Goal: Task Accomplishment & Management: Manage account settings

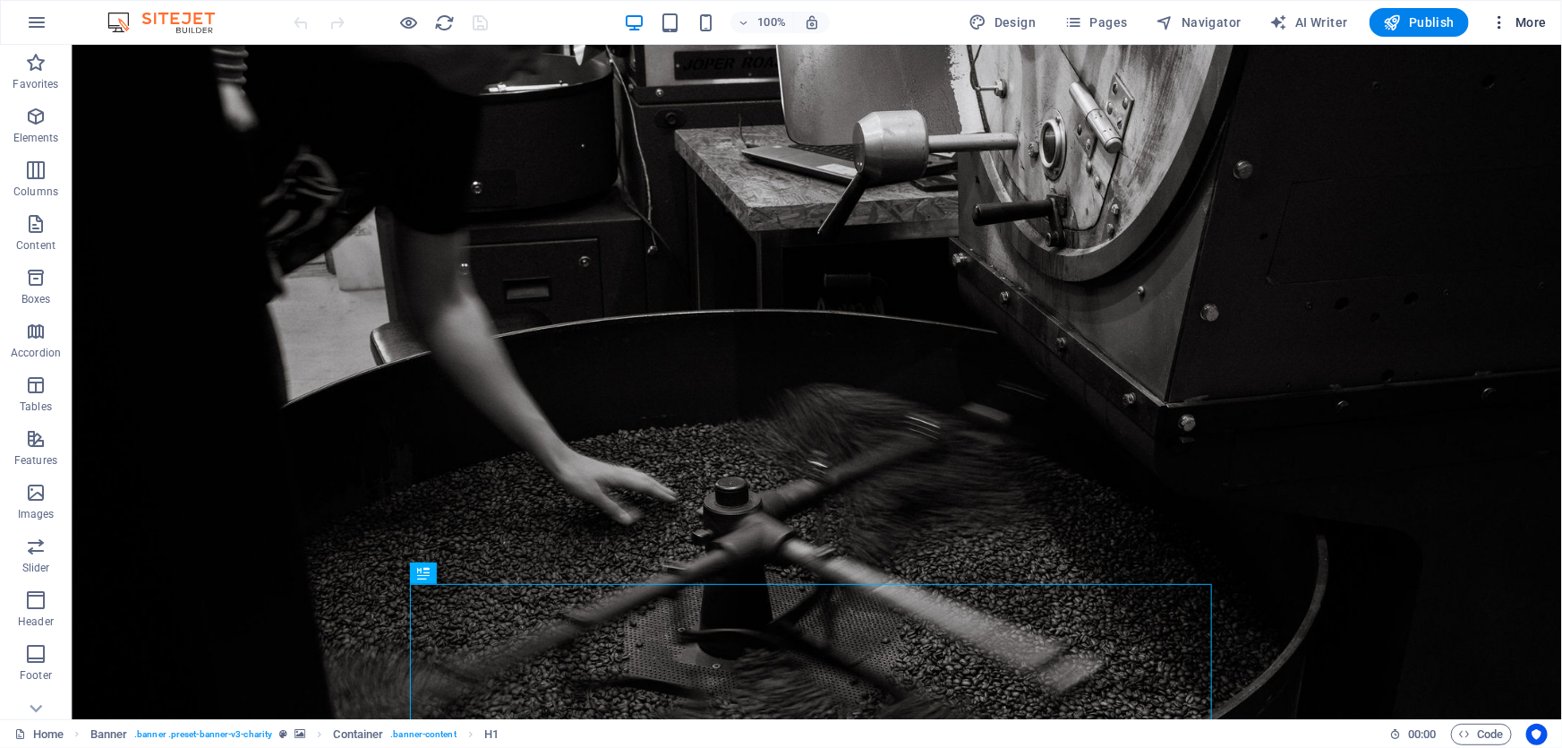
click at [1500, 21] on icon "button" at bounding box center [1500, 22] width 18 height 18
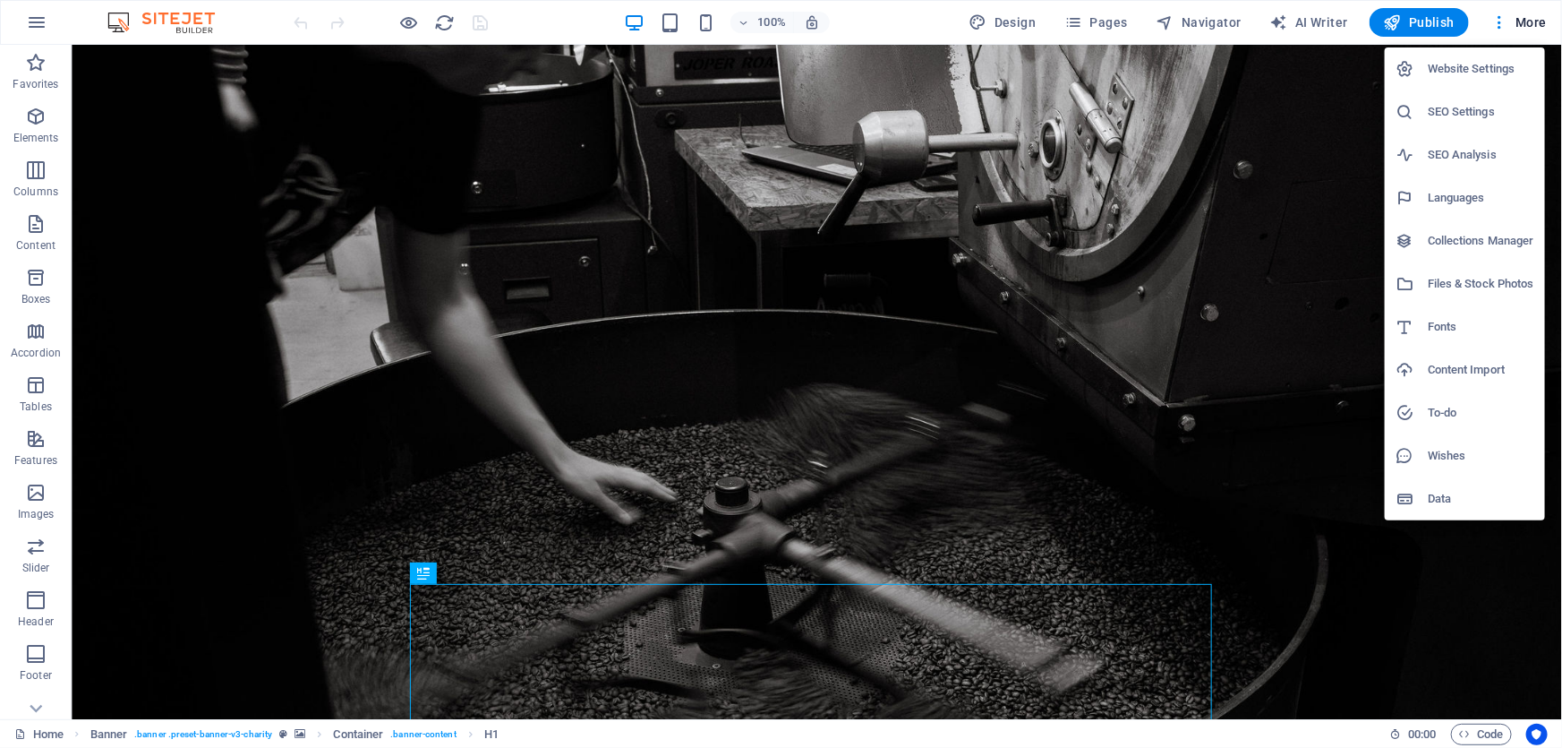
click at [1454, 238] on h6 "Collections Manager" at bounding box center [1481, 240] width 107 height 21
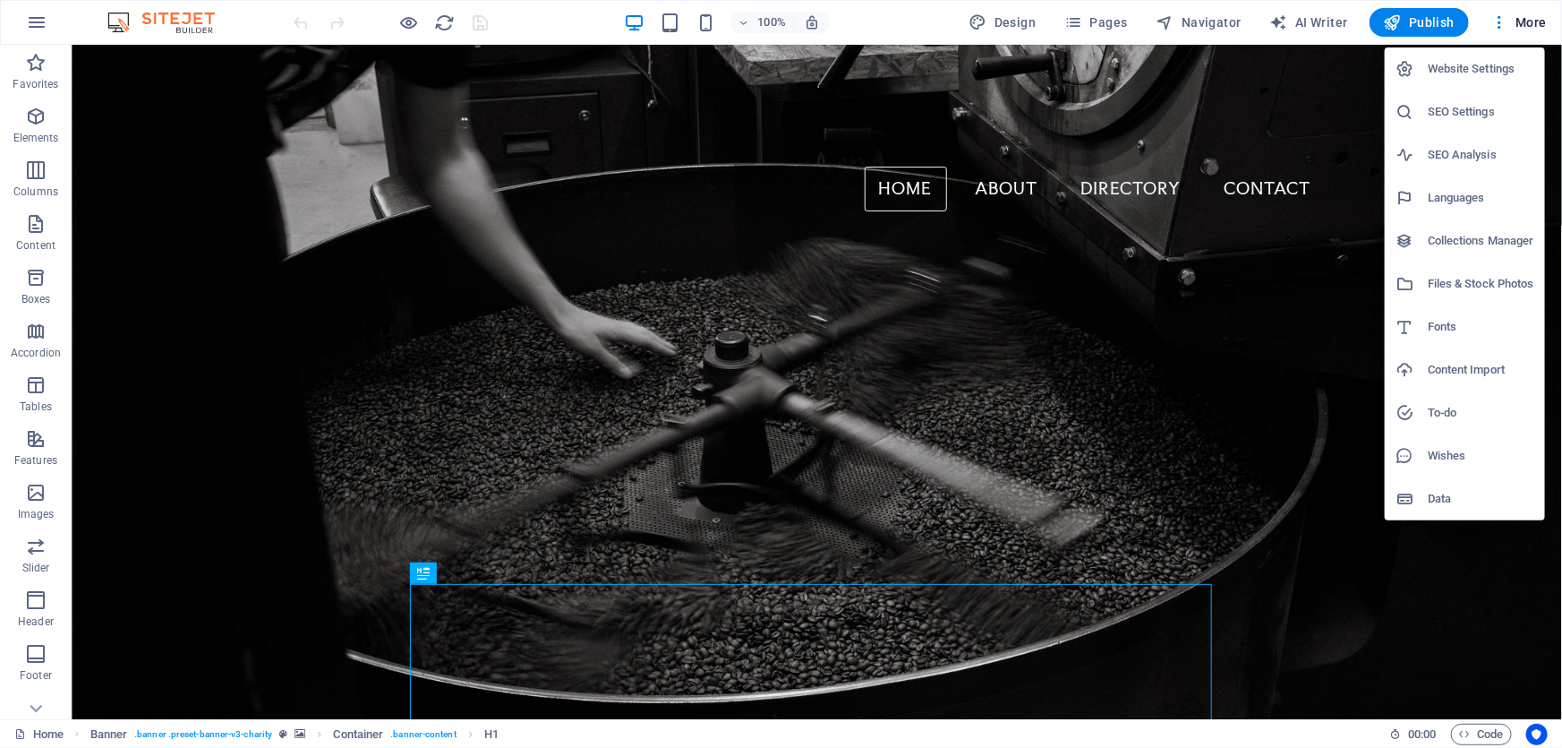
select select "updatedAt_DESC"
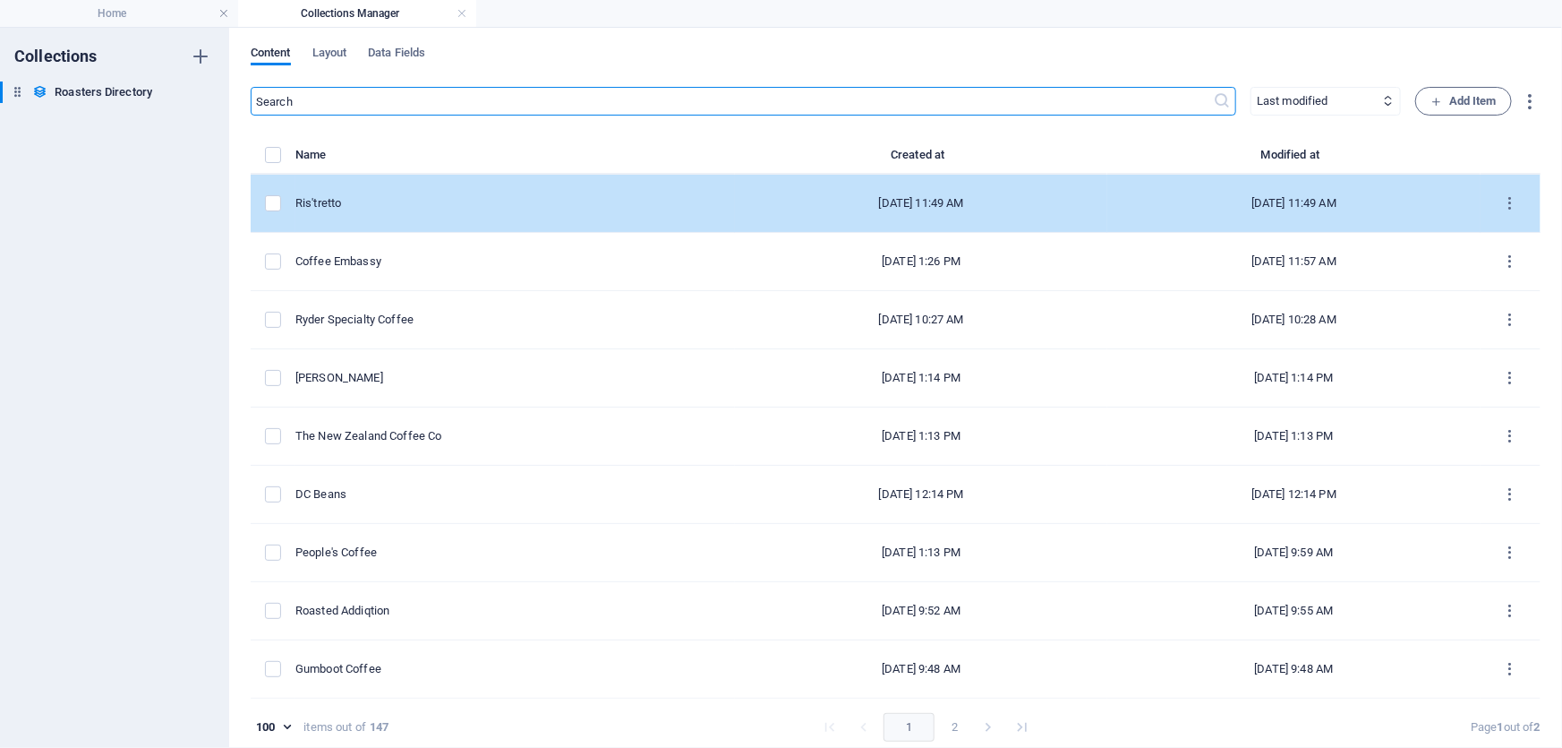
click at [647, 192] on td "Ris'tretto" at bounding box center [515, 204] width 440 height 58
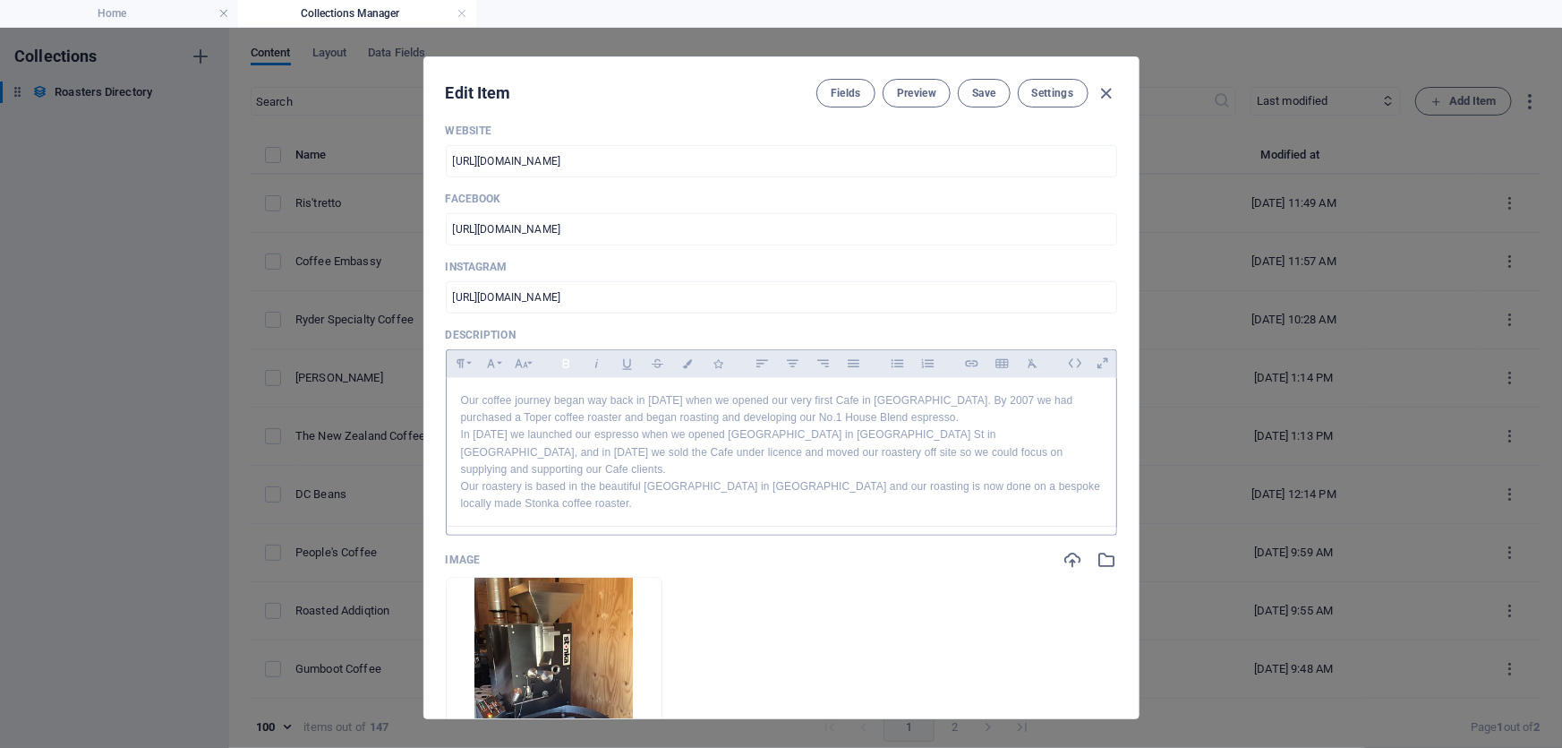
scroll to position [651, 0]
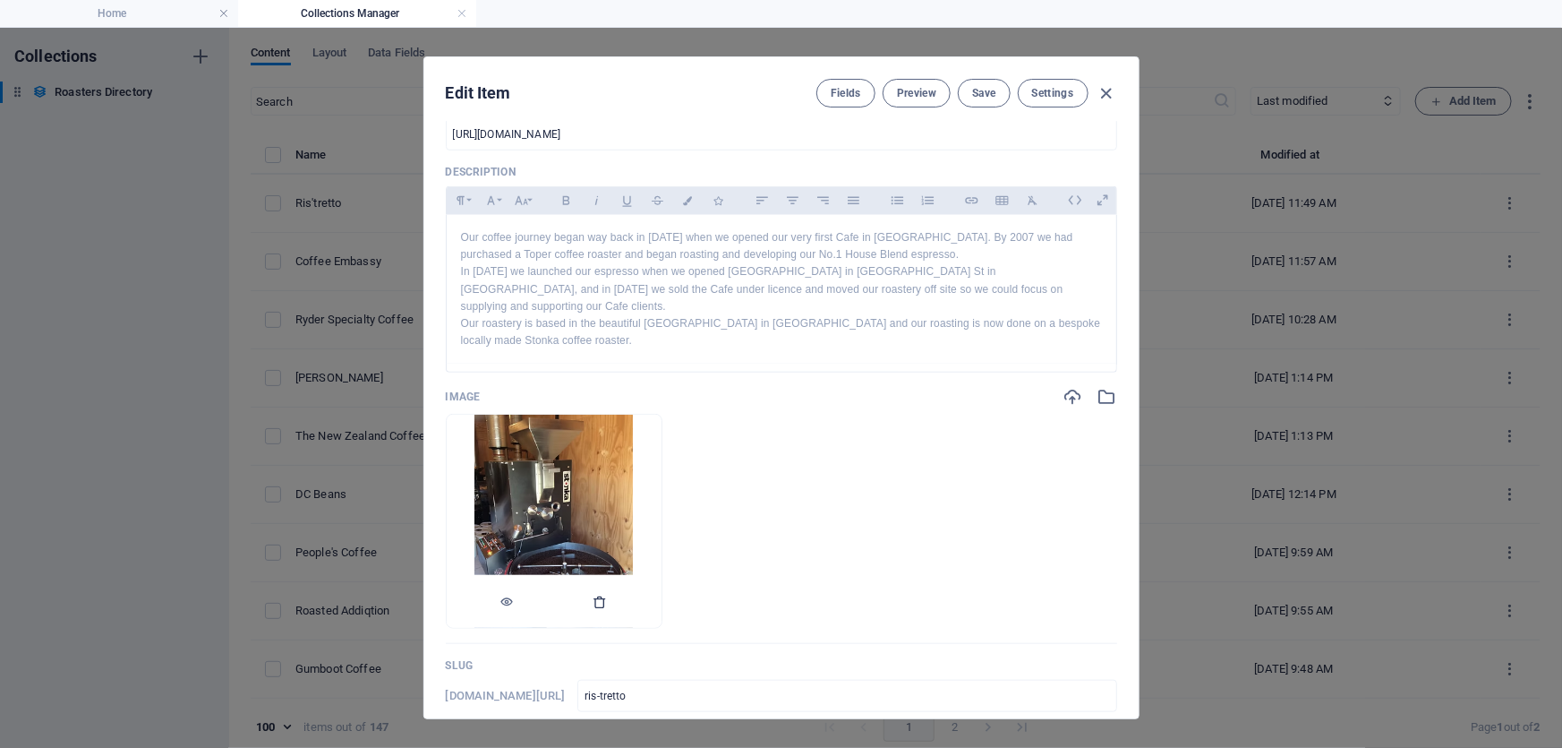
click at [608, 595] on icon "button" at bounding box center [601, 602] width 14 height 14
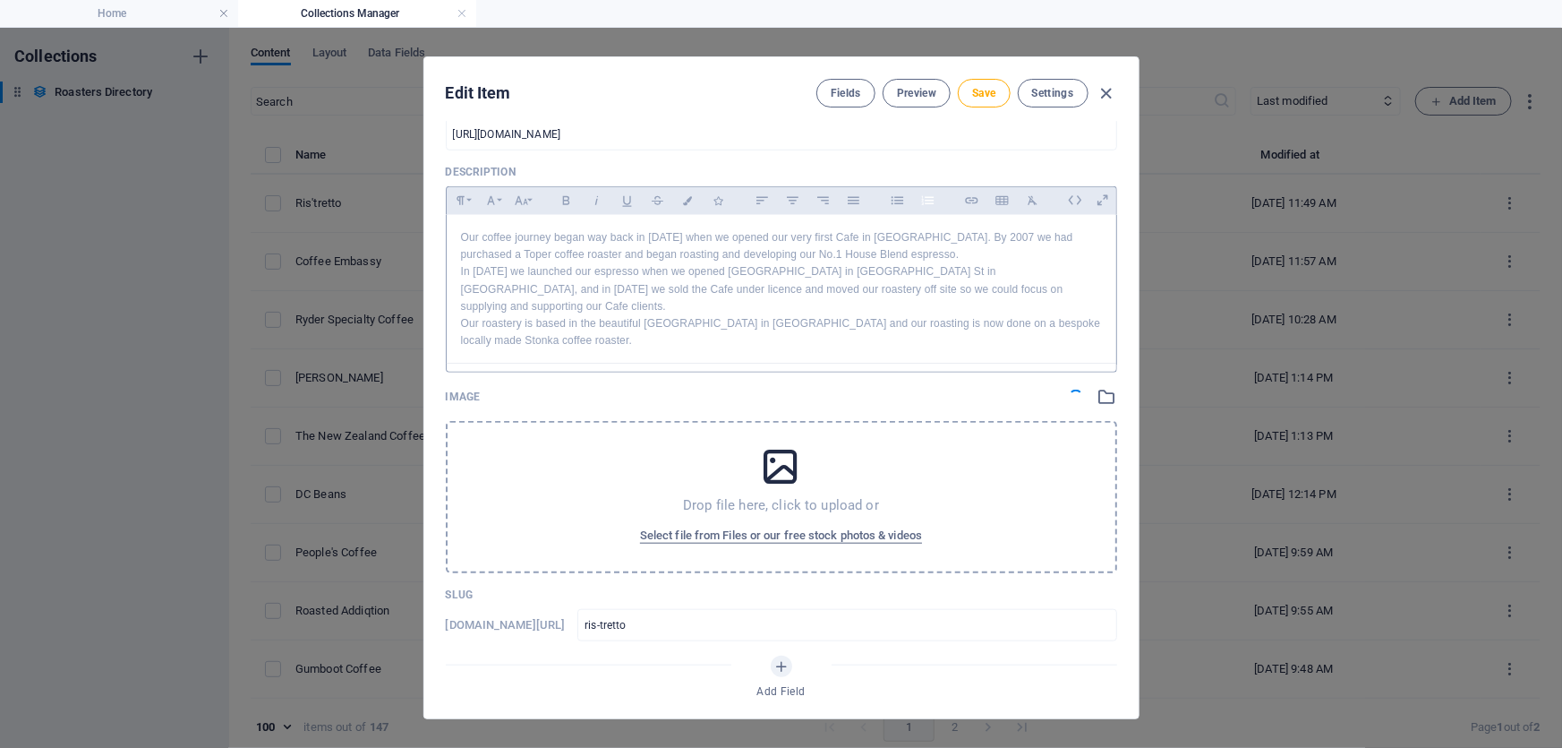
scroll to position [81, 0]
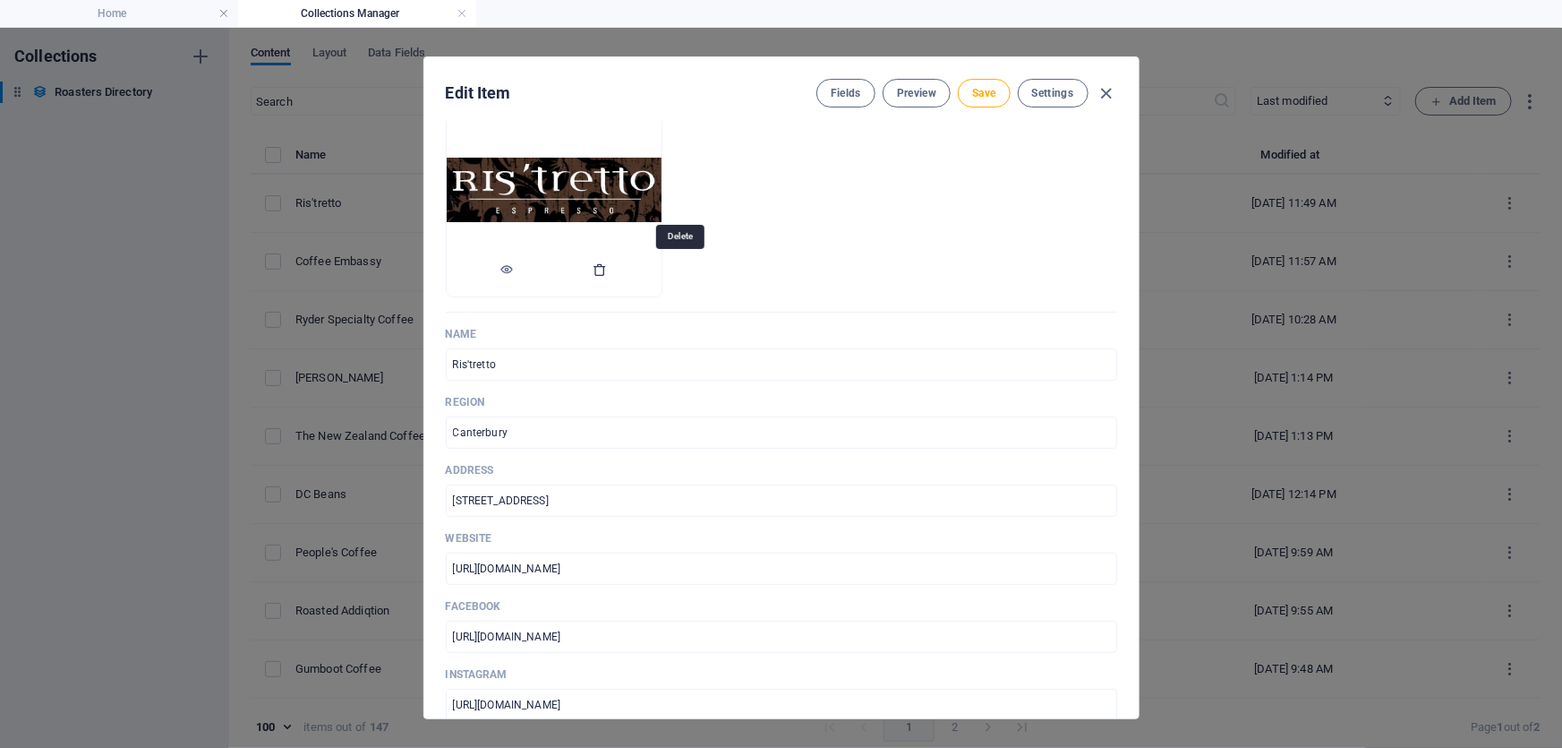
click at [608, 268] on icon "button" at bounding box center [601, 269] width 14 height 14
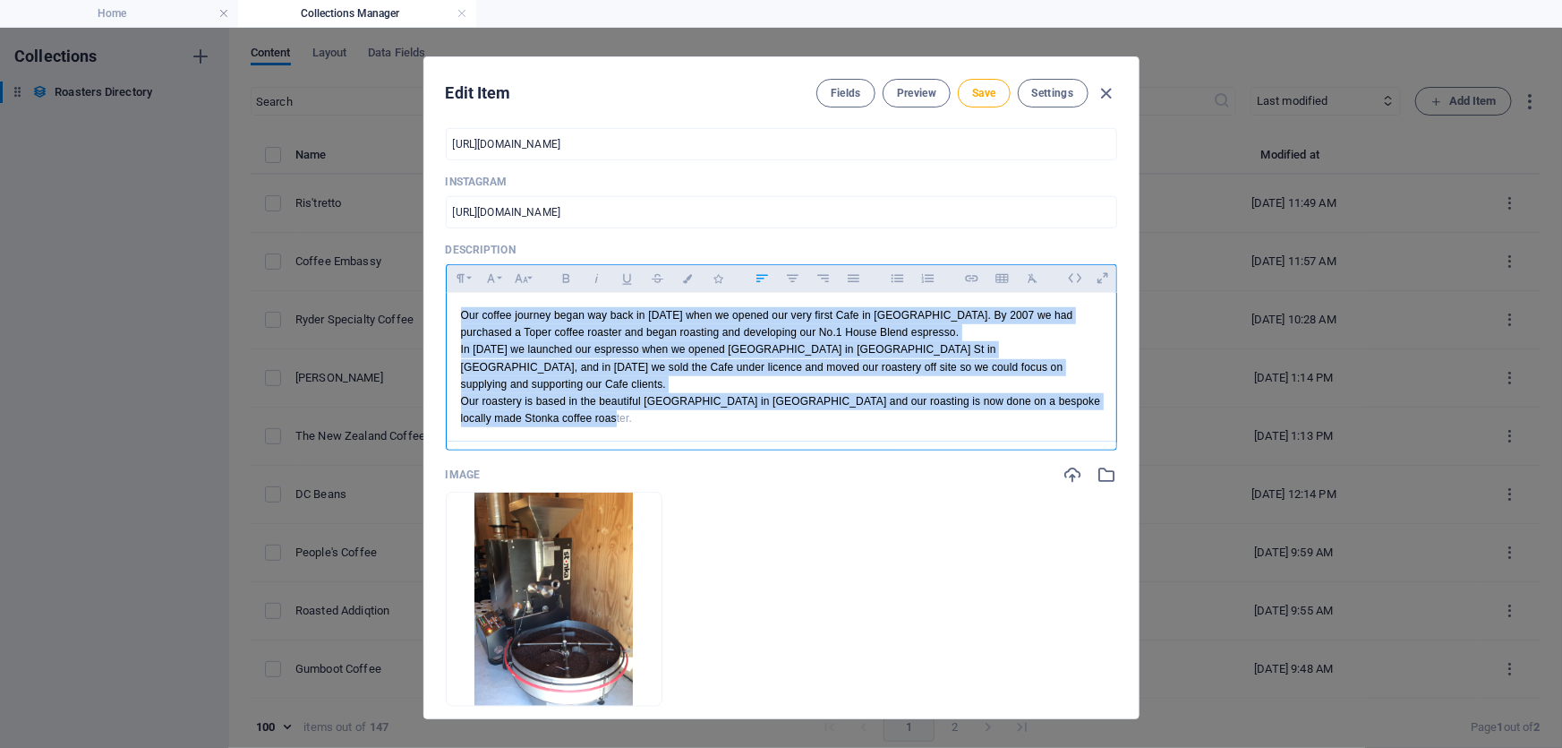
scroll to position [518, 0]
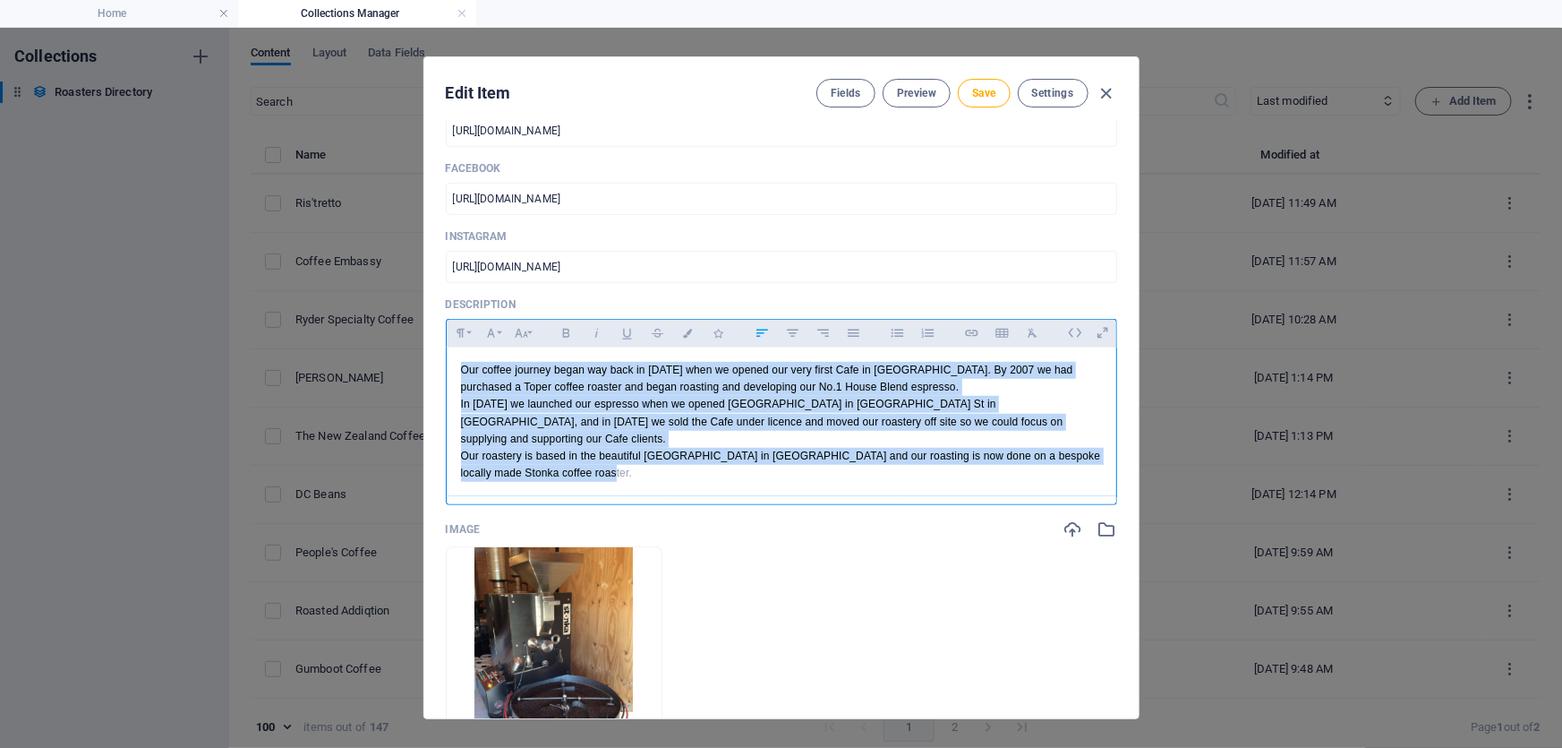
drag, startPoint x: 582, startPoint y: 229, endPoint x: 445, endPoint y: 358, distance: 188.1
click at [447, 358] on div "Our coffee journey began way back in [DATE] when we opened our very first Cafe …" at bounding box center [782, 421] width 670 height 149
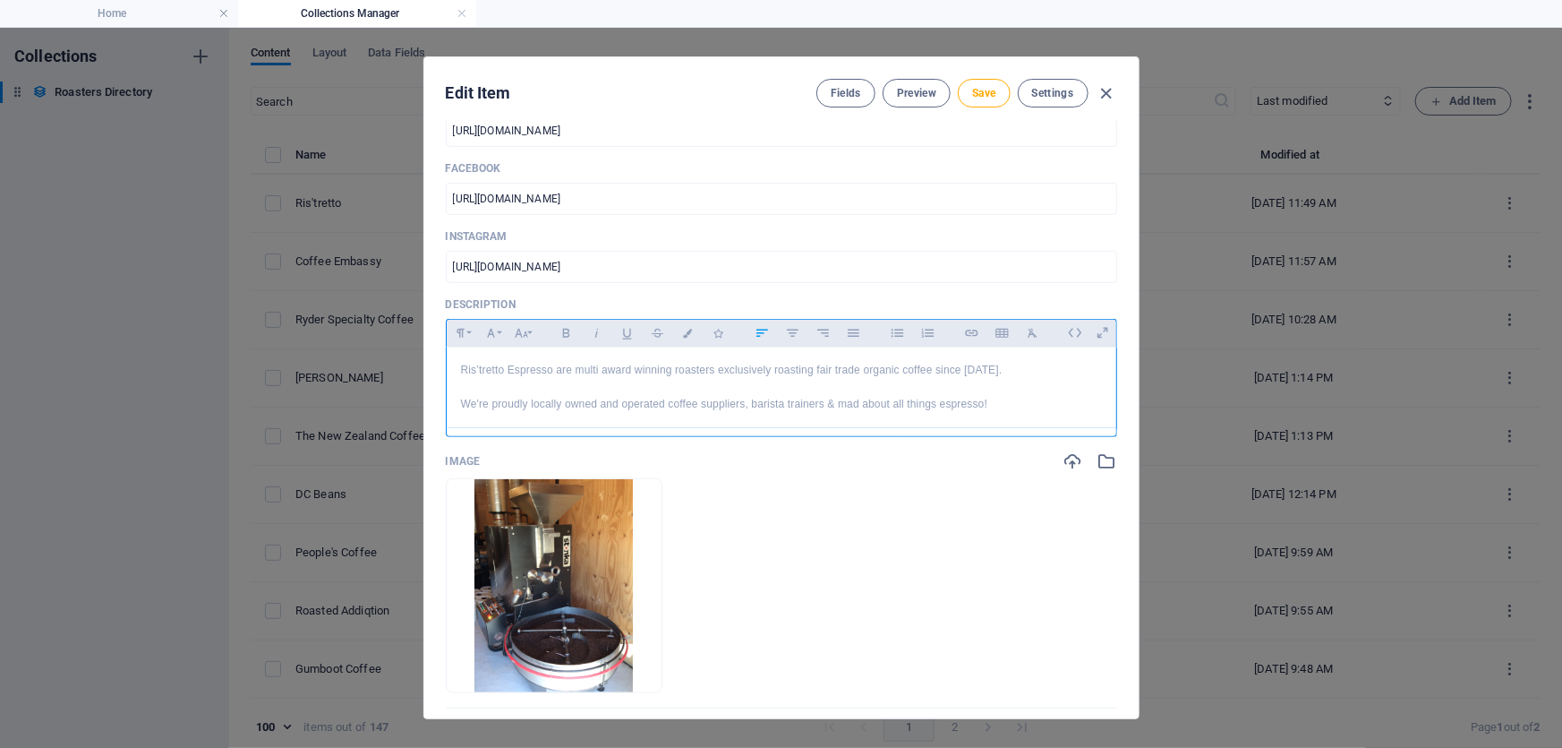
scroll to position [2379, 1]
click at [461, 383] on p at bounding box center [781, 387] width 641 height 17
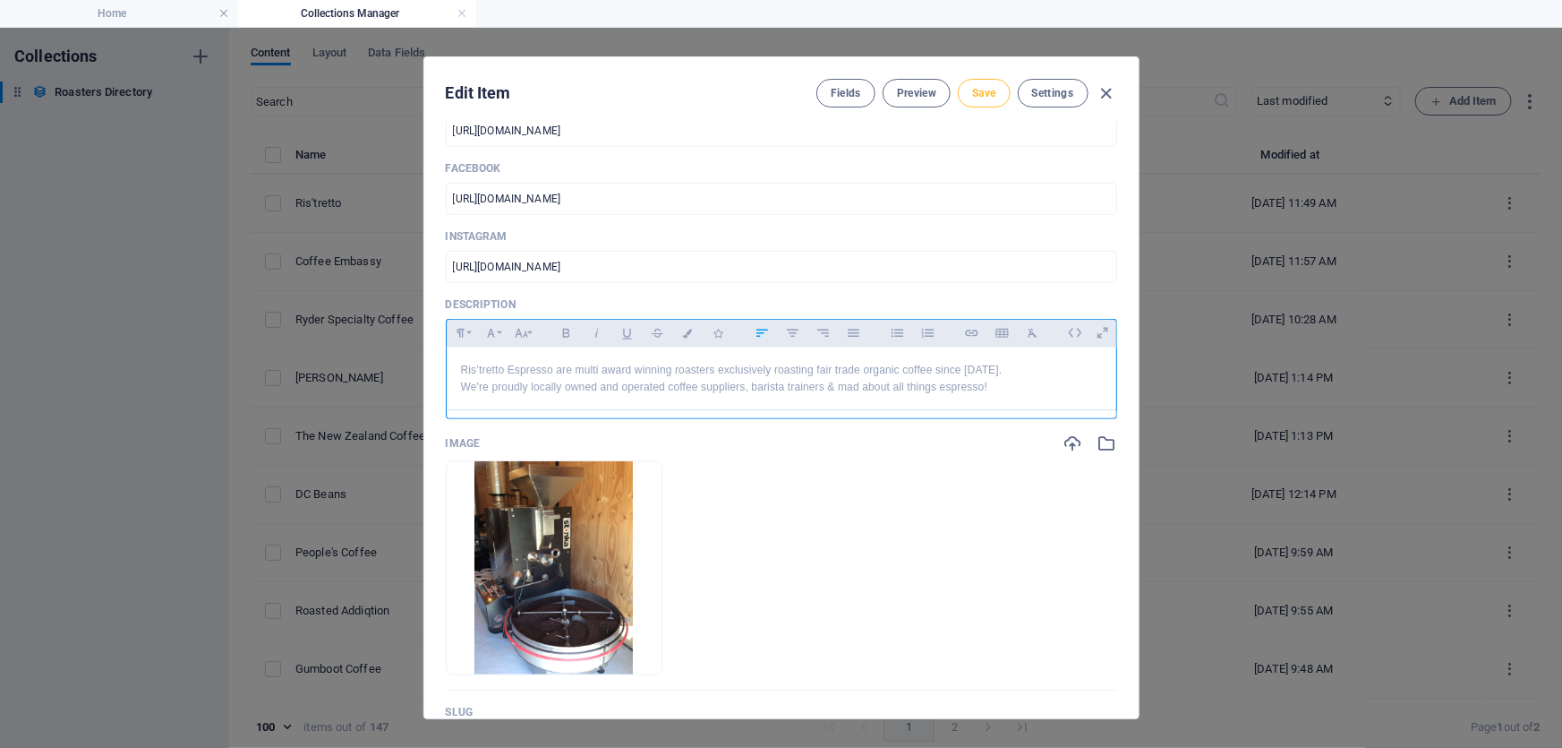
click at [993, 89] on button "Save" at bounding box center [984, 93] width 52 height 29
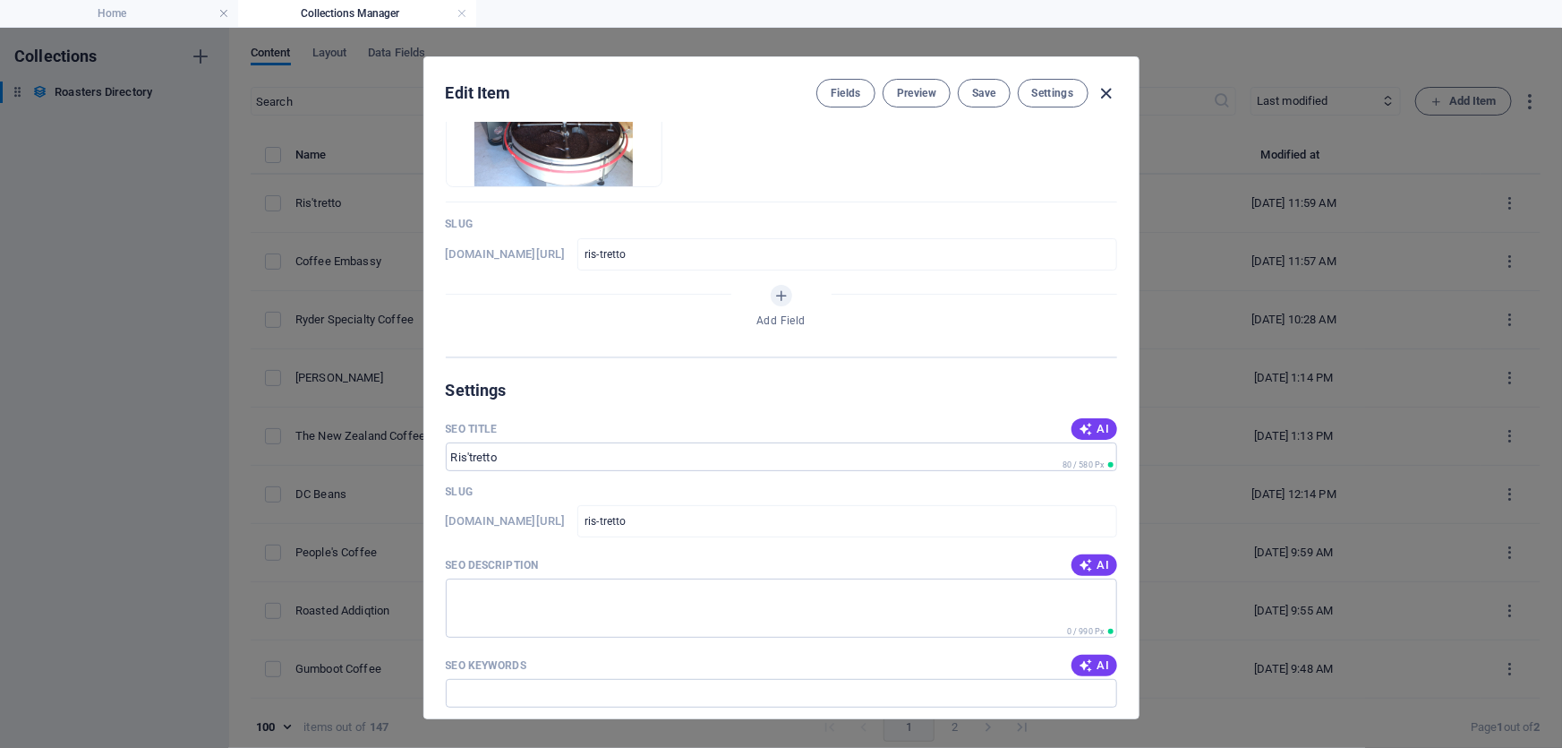
click at [1104, 90] on icon "button" at bounding box center [1106, 93] width 21 height 21
type input "ris-tretto"
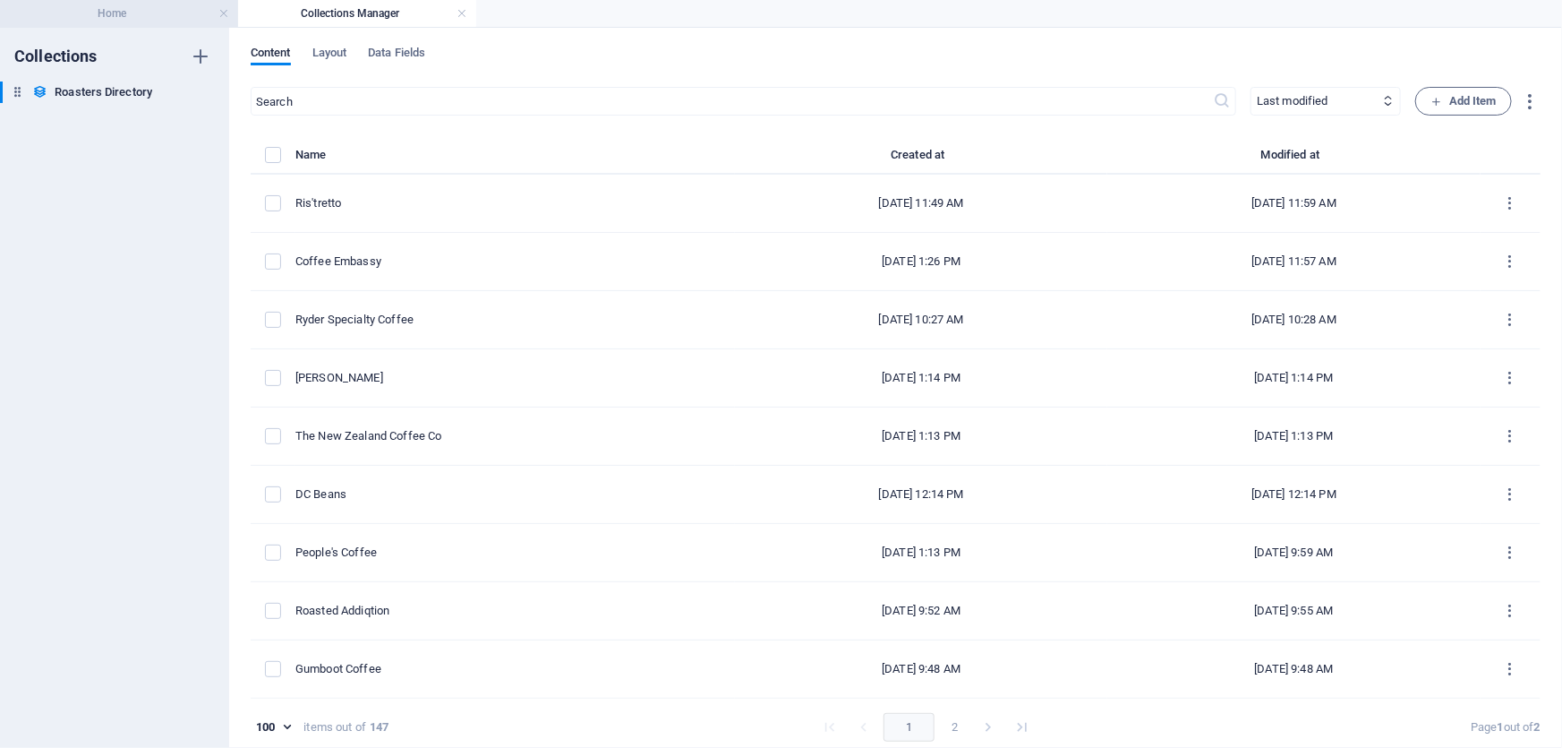
click at [125, 21] on h4 "Home" at bounding box center [119, 14] width 238 height 20
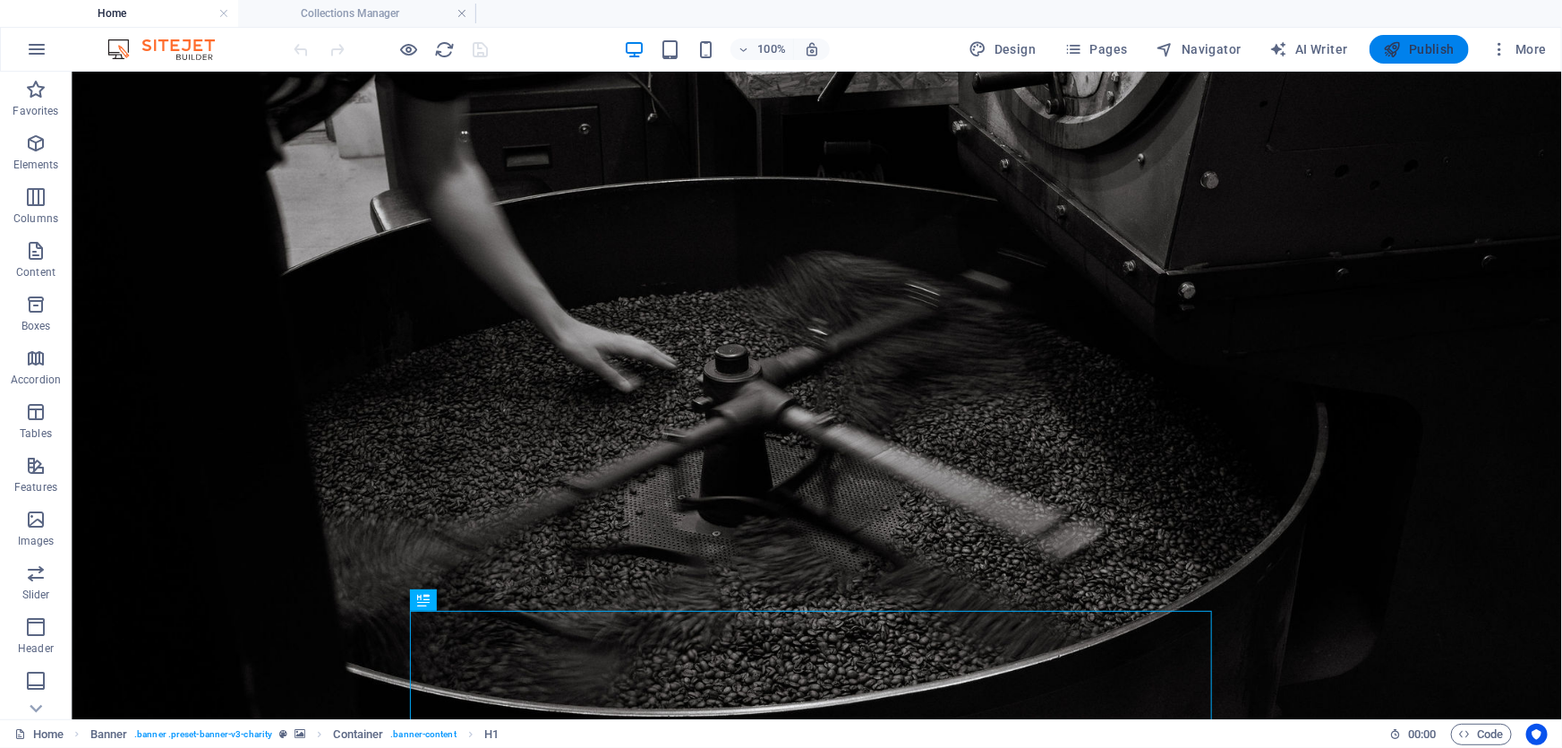
click at [1417, 45] on span "Publish" at bounding box center [1419, 49] width 71 height 18
